Goal: Transaction & Acquisition: Purchase product/service

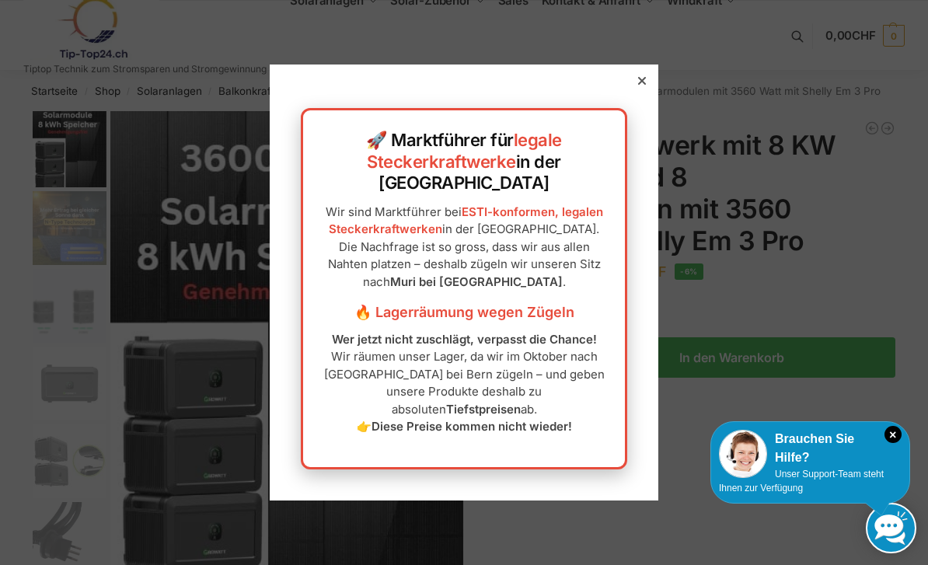
click at [638, 88] on div at bounding box center [642, 81] width 14 height 14
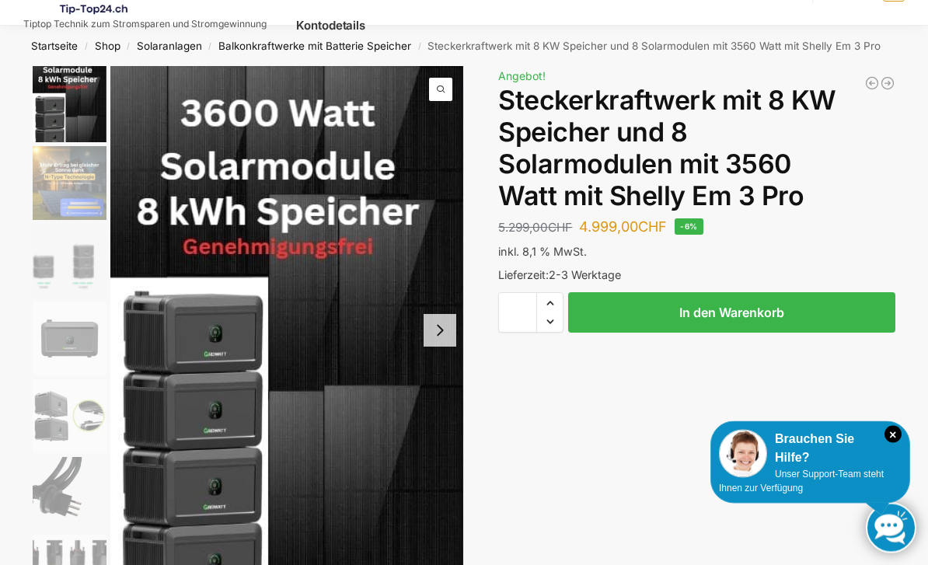
click at [430, 330] on button "Next slide" at bounding box center [439, 331] width 33 height 33
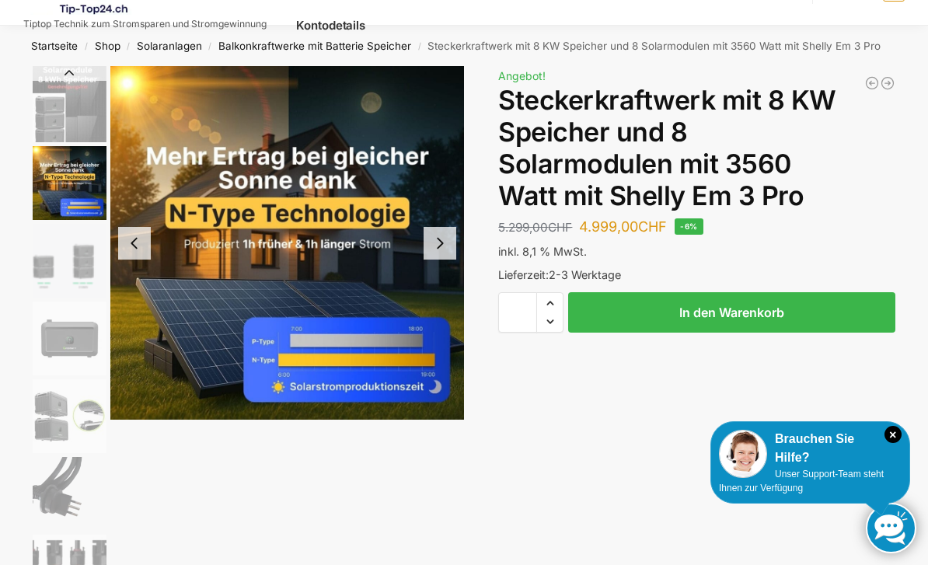
click at [428, 246] on button "Next slide" at bounding box center [439, 243] width 33 height 33
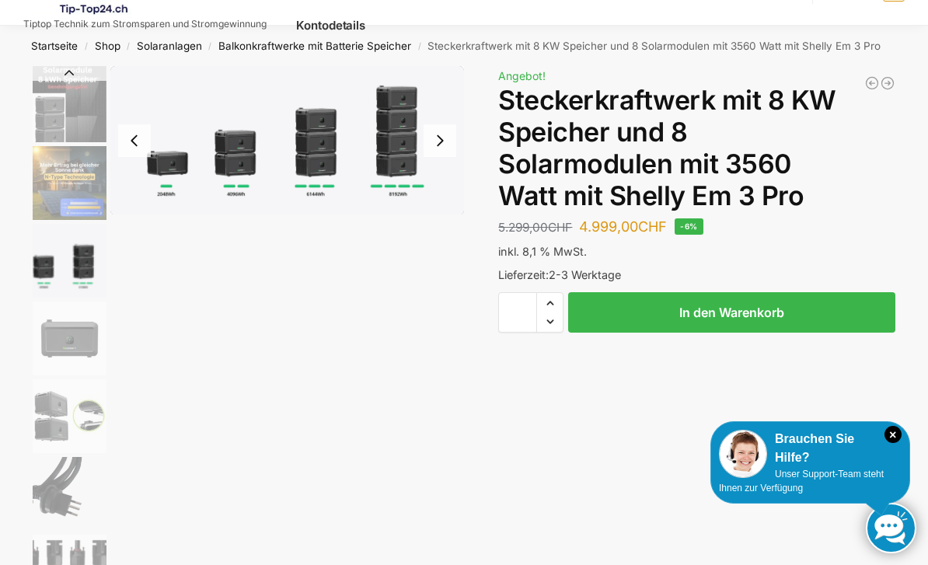
click at [436, 139] on button "Next slide" at bounding box center [439, 140] width 33 height 33
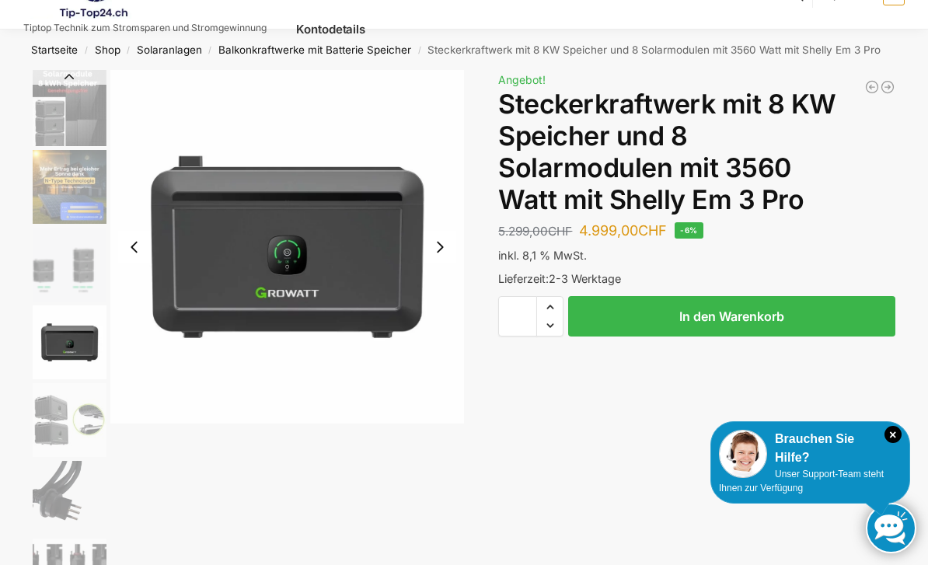
scroll to position [50, 0]
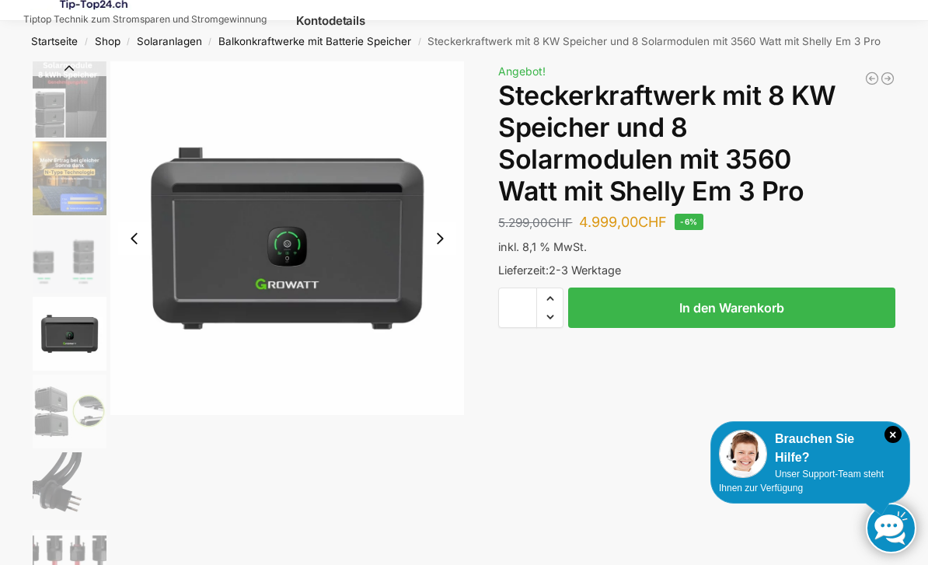
click at [444, 229] on button "Next slide" at bounding box center [439, 238] width 33 height 33
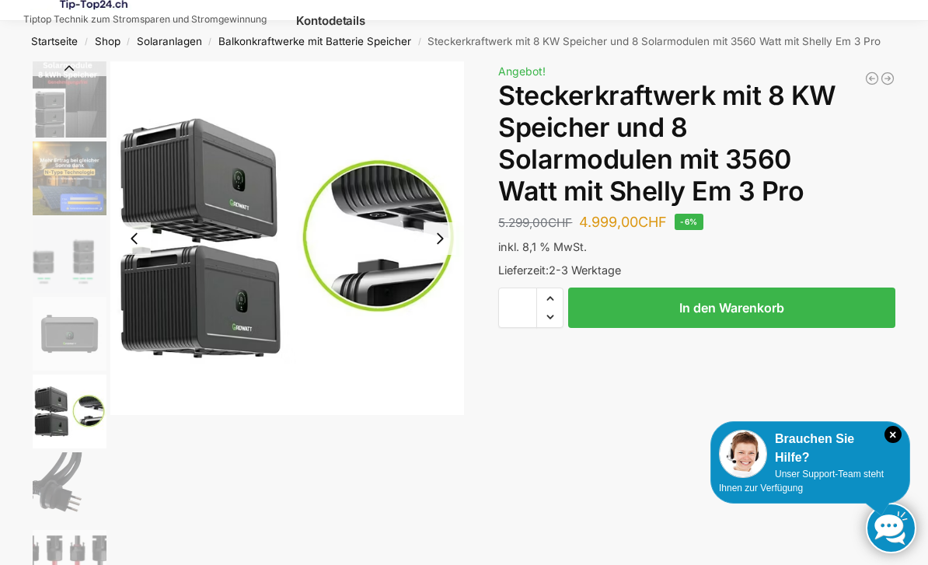
click at [462, 243] on img "5 / 9" at bounding box center [286, 237] width 353 height 353
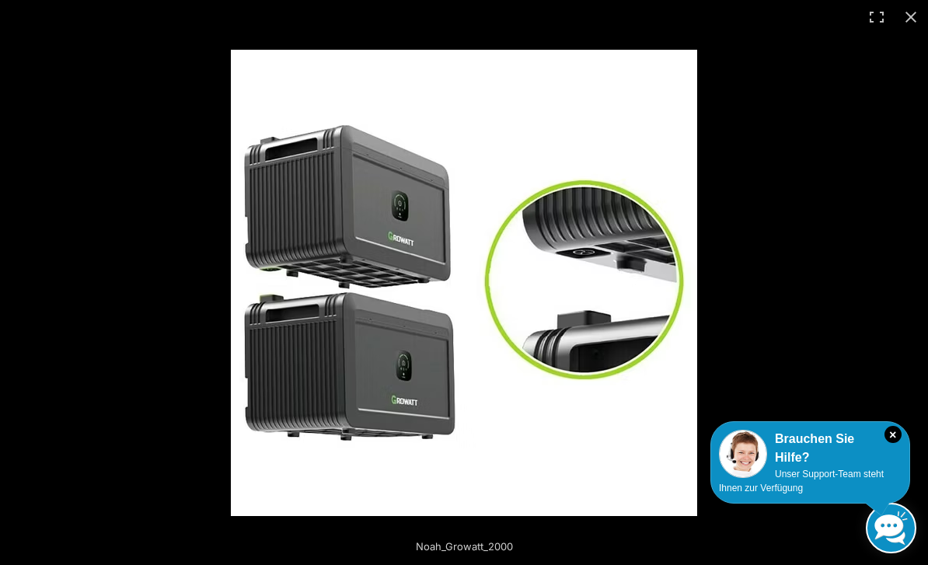
click at [763, 248] on div at bounding box center [613, 283] width 765 height 466
click at [901, 68] on div at bounding box center [613, 283] width 765 height 466
click at [914, 19] on button "Close (Esc)" at bounding box center [910, 17] width 34 height 34
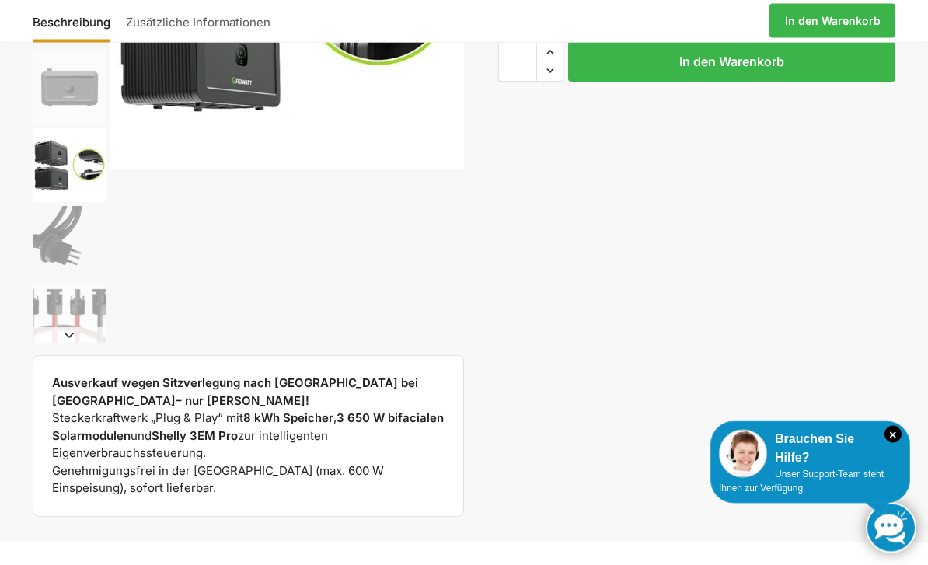
scroll to position [296, 0]
click at [59, 169] on img "5 / 9" at bounding box center [70, 165] width 74 height 74
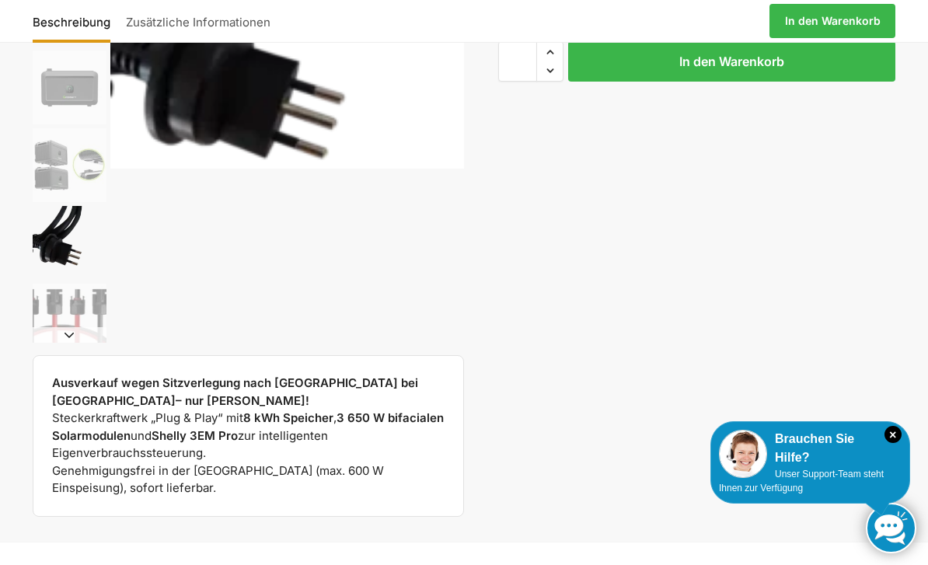
click at [60, 239] on img "6 / 9" at bounding box center [70, 243] width 74 height 74
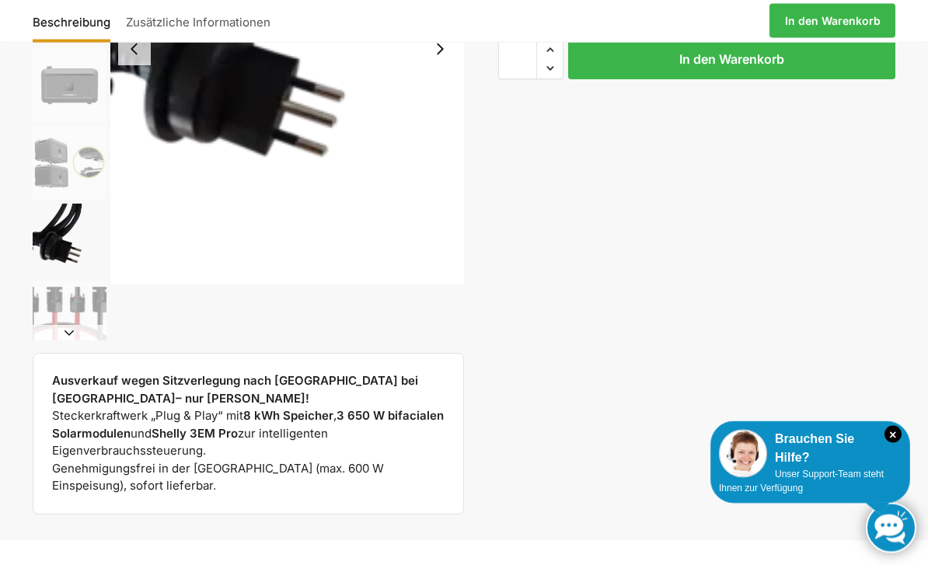
scroll to position [298, 0]
click at [60, 303] on img "7 / 9" at bounding box center [70, 318] width 74 height 74
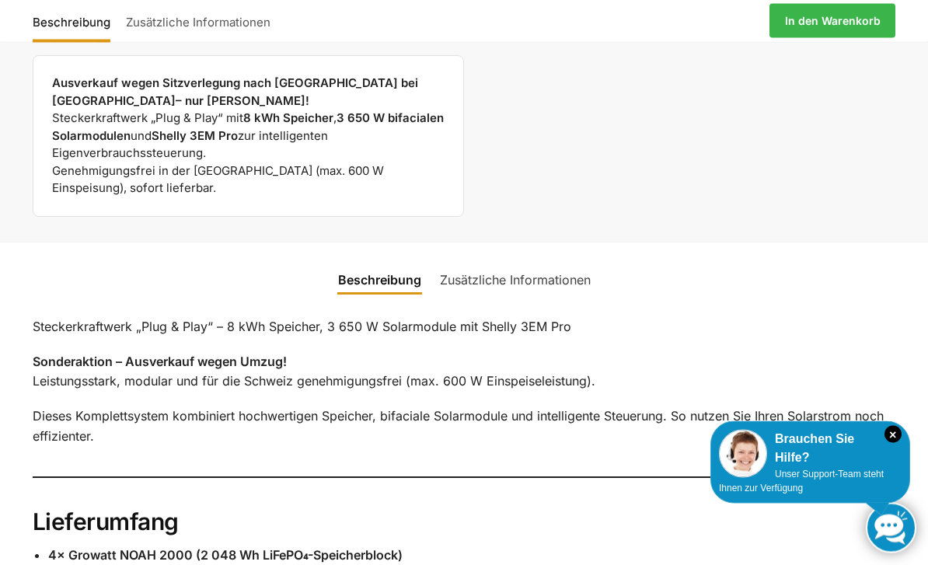
scroll to position [544, 0]
